Goal: Task Accomplishment & Management: Use online tool/utility

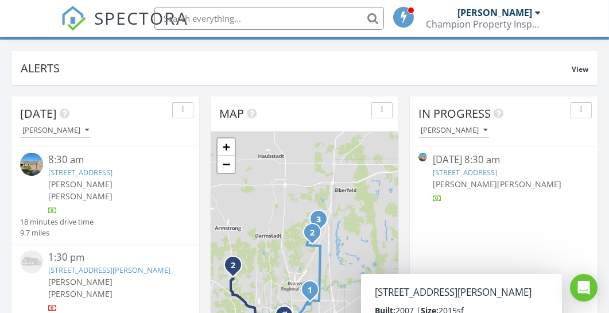
scroll to position [78, 0]
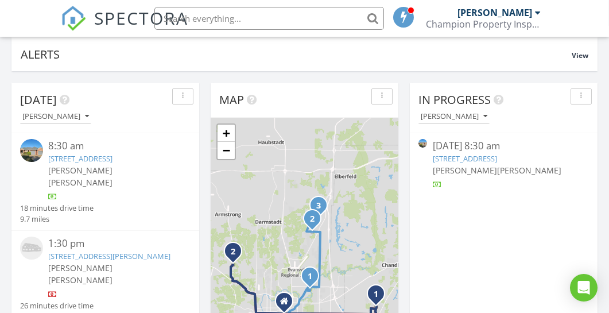
click at [82, 158] on link "[STREET_ADDRESS]" at bounding box center [81, 158] width 64 height 10
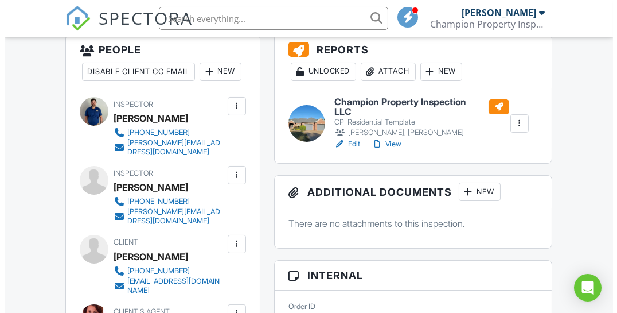
scroll to position [302, 0]
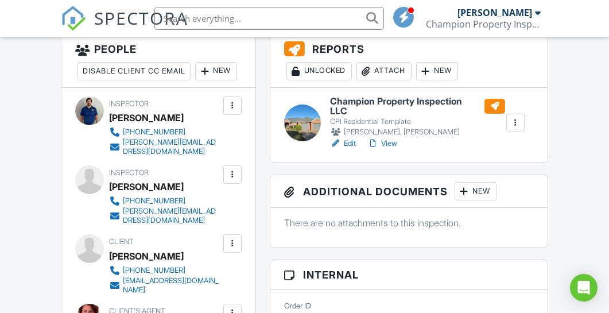
click at [436, 71] on div "New" at bounding box center [437, 71] width 42 height 18
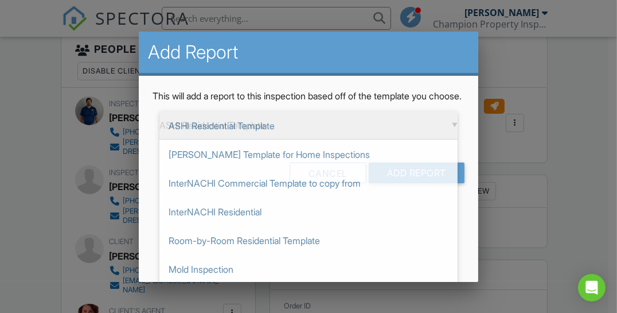
click at [434, 138] on div "▼ ASHI Residential Template ASHI Residential Template Ben Gromicko's Template f…" at bounding box center [309, 125] width 298 height 28
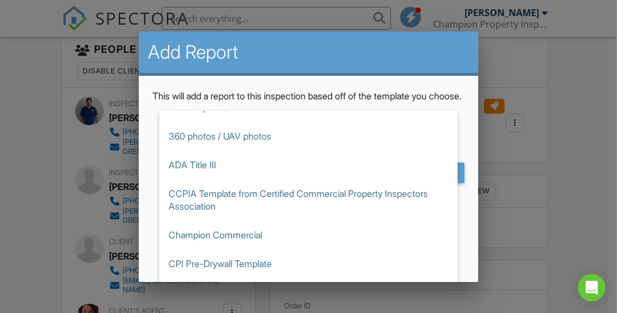
scroll to position [163, 0]
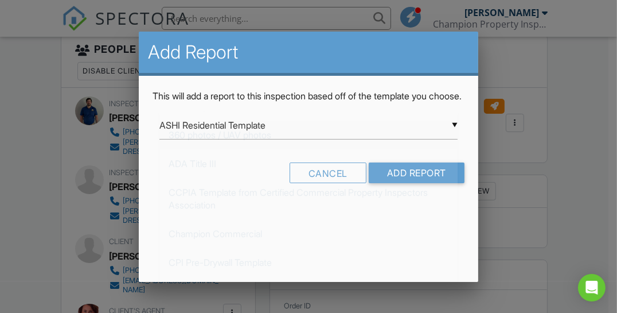
click at [306, 143] on span "360 photos / UAV photos" at bounding box center [309, 135] width 298 height 29
type input "360 photos / UAV photos"
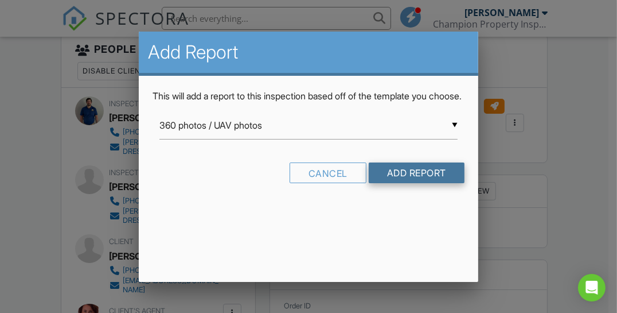
click at [426, 183] on input "Add Report" at bounding box center [417, 172] width 96 height 21
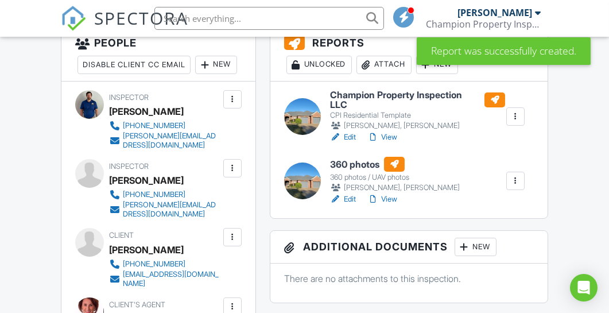
scroll to position [310, 0]
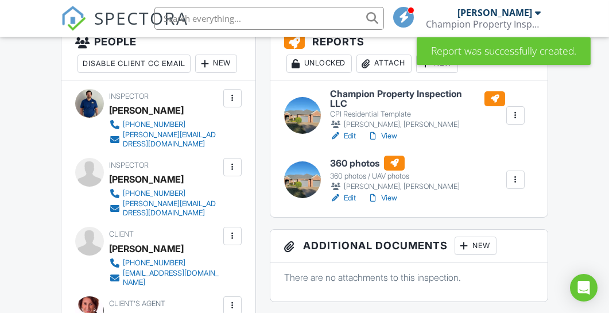
click at [354, 199] on link "Edit" at bounding box center [343, 197] width 26 height 11
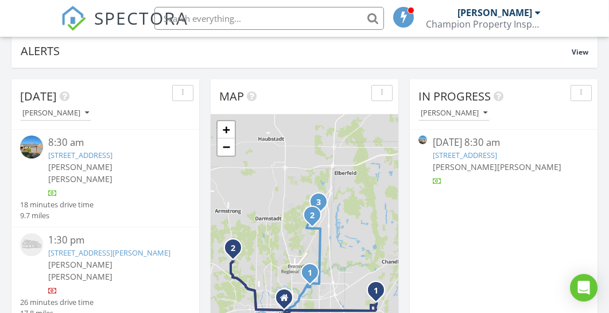
scroll to position [83, 0]
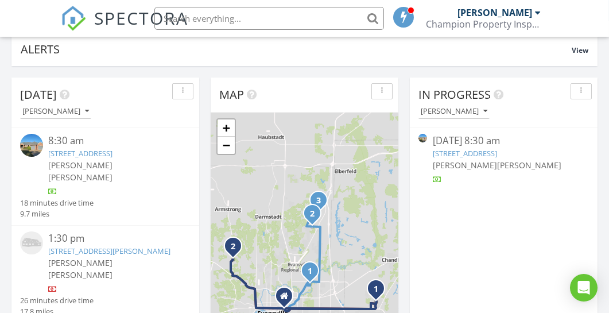
click at [80, 153] on link "3355 Eastbrooke Ct, Newburgh, IN 47630" at bounding box center [81, 153] width 64 height 10
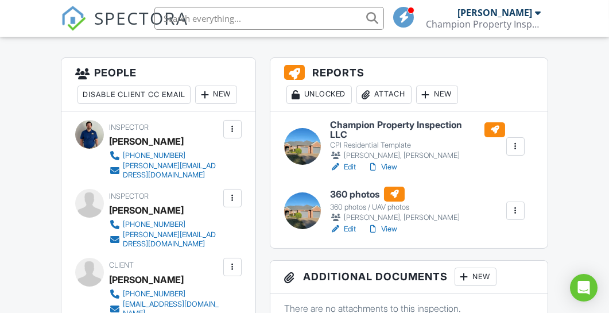
scroll to position [281, 0]
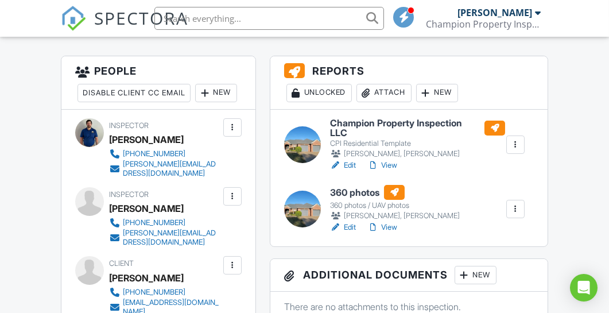
click at [307, 143] on div at bounding box center [302, 144] width 37 height 37
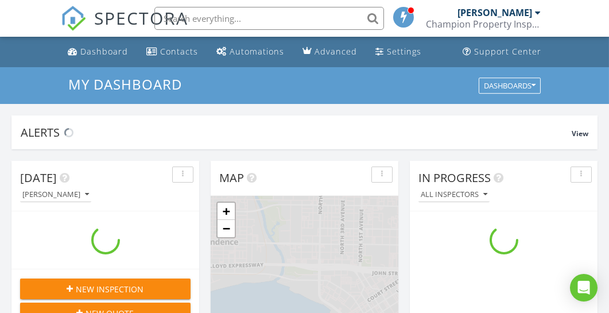
scroll to position [1062, 627]
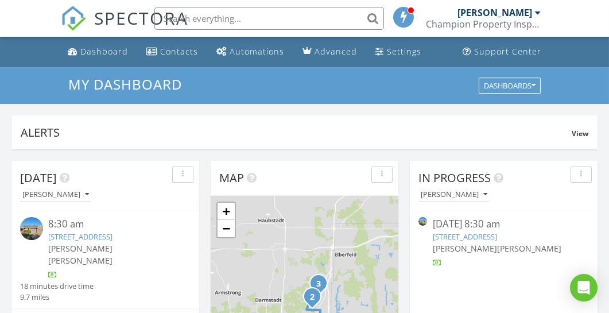
click at [281, 18] on input "text" at bounding box center [269, 18] width 230 height 23
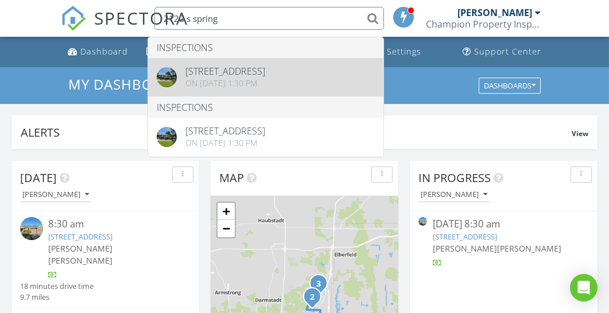
type input "2122 s spring"
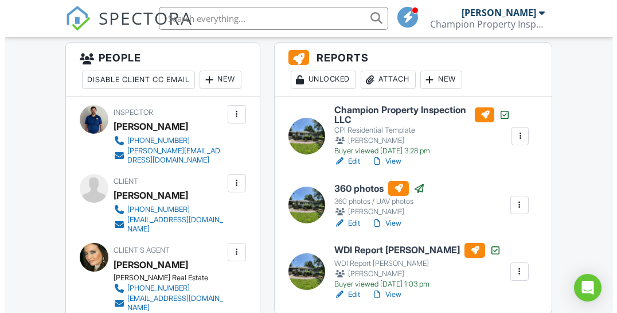
scroll to position [288, 0]
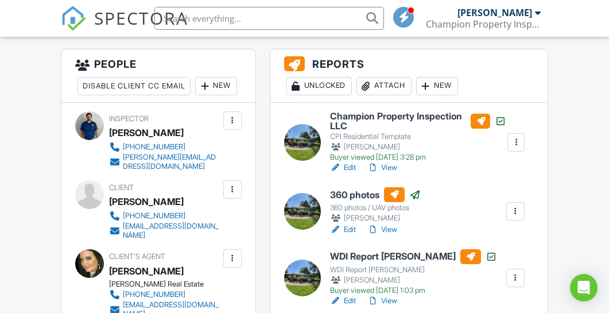
click at [447, 79] on div "New" at bounding box center [437, 86] width 42 height 18
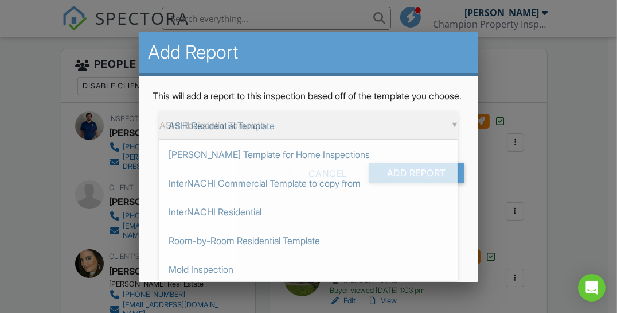
click at [450, 139] on div "▼ ASHI Residential Template ASHI Residential Template Ben Gromicko's Template f…" at bounding box center [309, 125] width 298 height 28
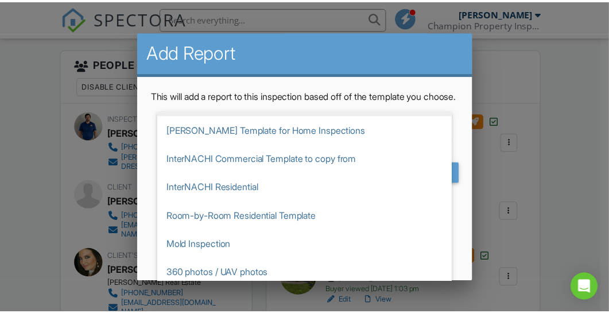
scroll to position [24, 0]
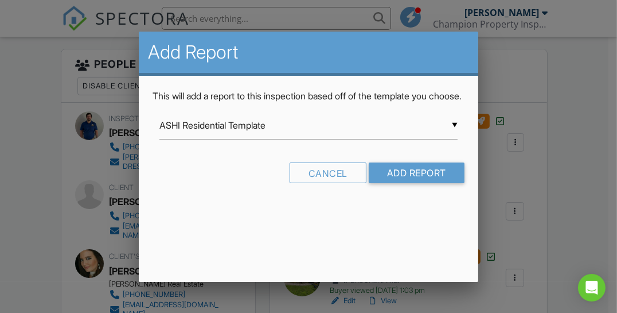
click at [578, 89] on div at bounding box center [308, 138] width 617 height 391
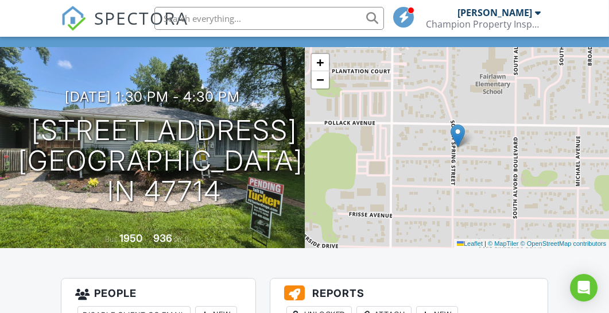
scroll to position [0, 0]
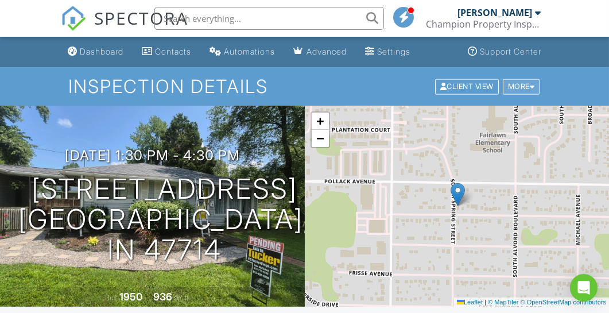
click at [524, 84] on div "More" at bounding box center [521, 86] width 37 height 15
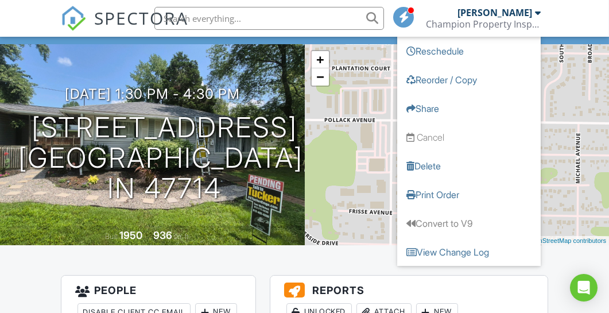
scroll to position [60, 0]
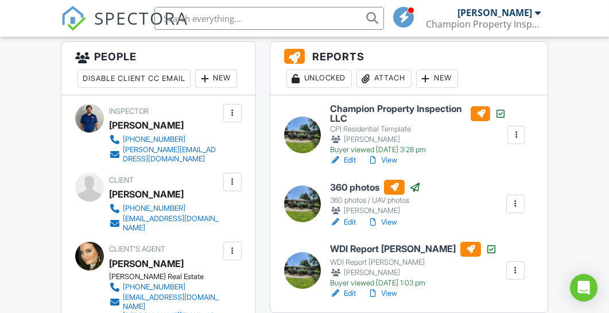
scroll to position [297, 0]
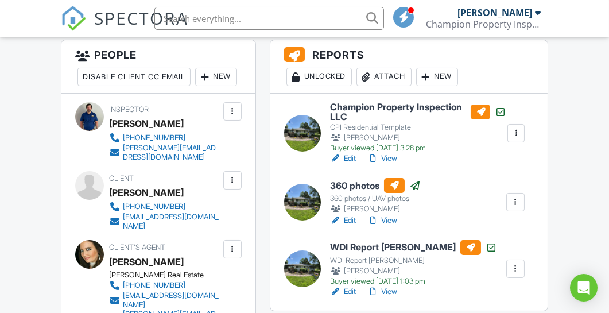
click at [519, 130] on div at bounding box center [515, 132] width 11 height 11
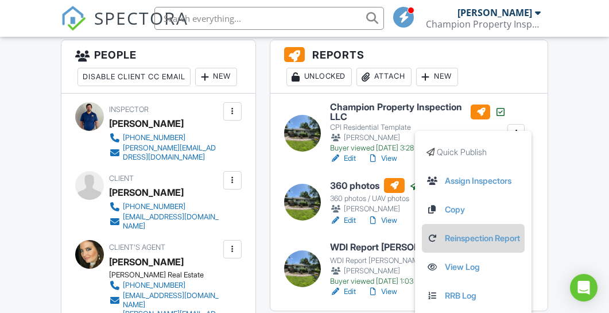
click at [487, 232] on link "Reinspection Report" at bounding box center [473, 238] width 94 height 13
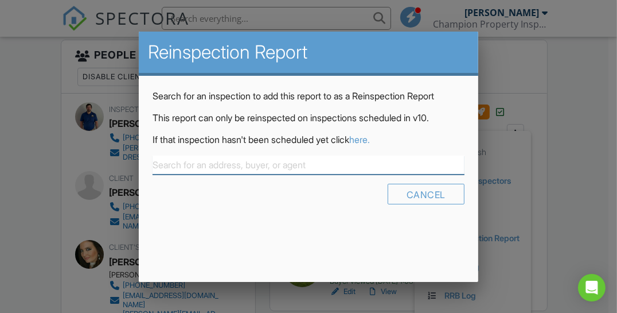
click at [341, 161] on input "text" at bounding box center [309, 165] width 312 height 19
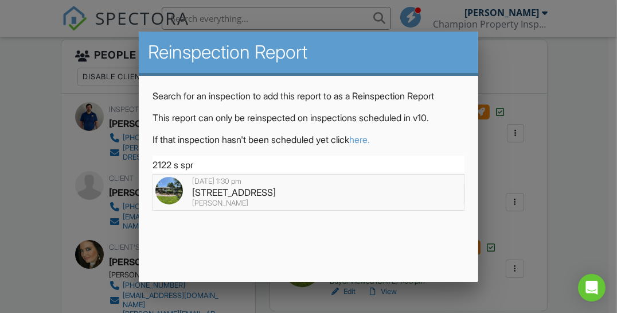
click at [301, 194] on div "2122 S Spring St, Evansville, IN 47714" at bounding box center [309, 192] width 306 height 13
type input "2122 S Spring St, Evansville, IN 47714"
